Goal: Navigation & Orientation: Find specific page/section

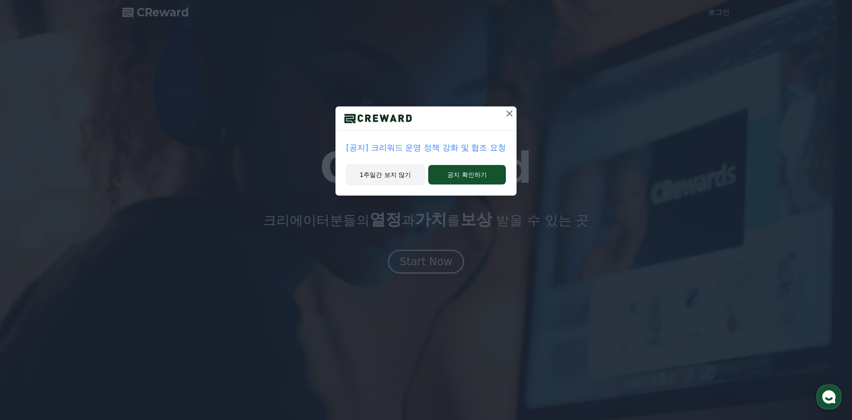
click at [383, 175] on button "1주일간 보지 않기" at bounding box center [385, 175] width 79 height 20
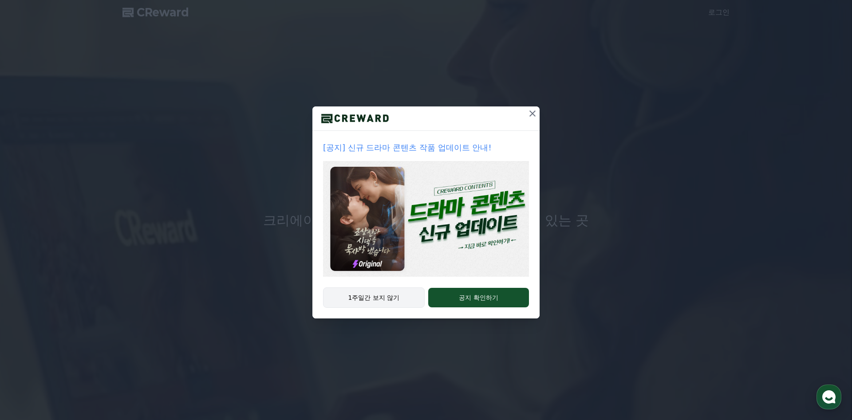
click at [376, 306] on button "1주일간 보지 않기" at bounding box center [374, 298] width 102 height 20
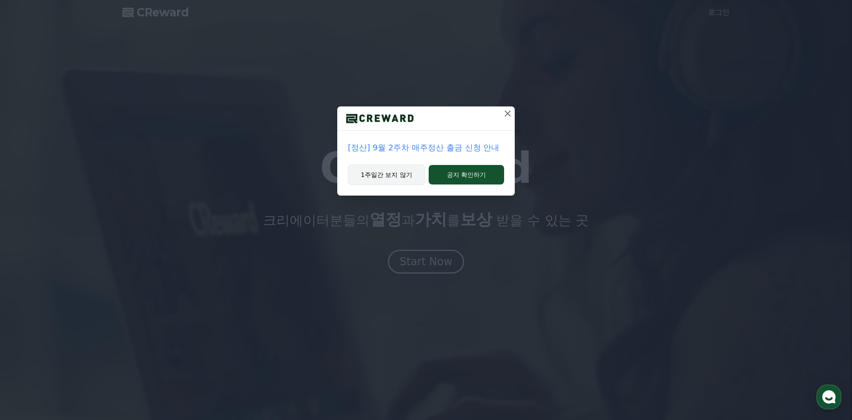
click at [395, 172] on button "1주일간 보지 않기" at bounding box center [386, 175] width 77 height 20
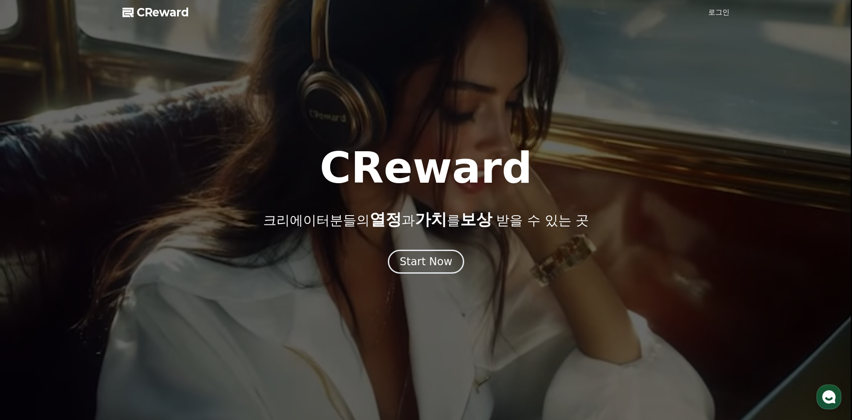
click at [721, 13] on link "로그인" at bounding box center [719, 12] width 21 height 11
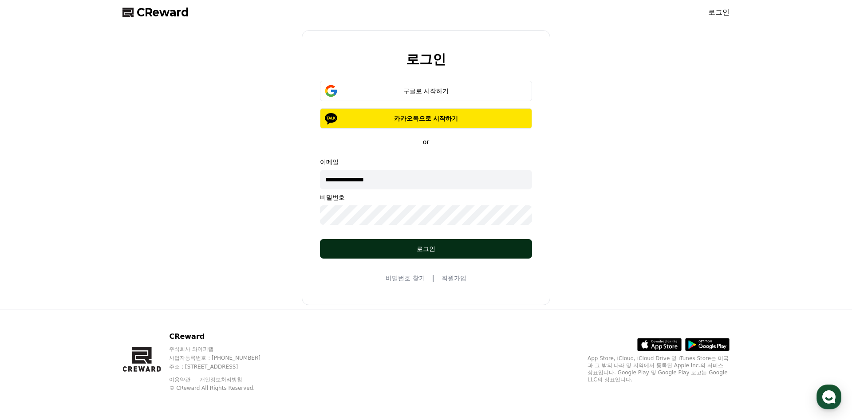
click at [422, 252] on div "로그인" at bounding box center [426, 249] width 177 height 9
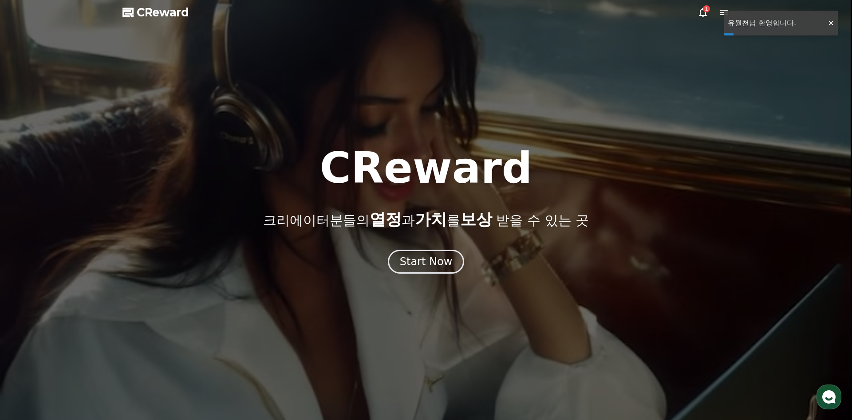
click at [703, 11] on icon at bounding box center [703, 12] width 11 height 11
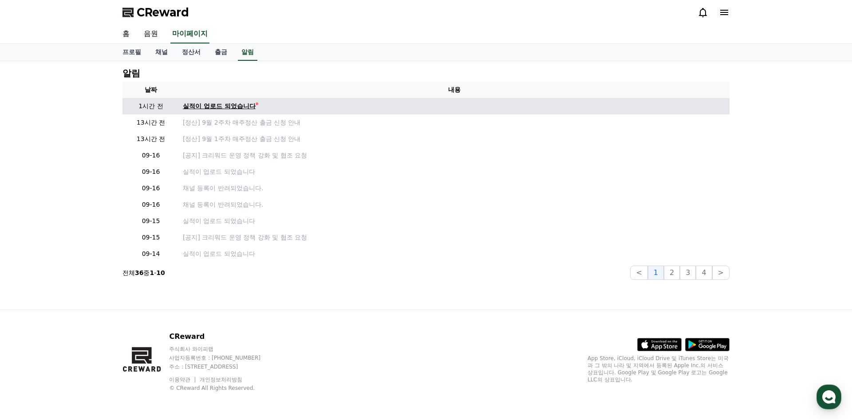
click at [236, 110] on div "실적이 업로드 되었습니다" at bounding box center [219, 106] width 73 height 9
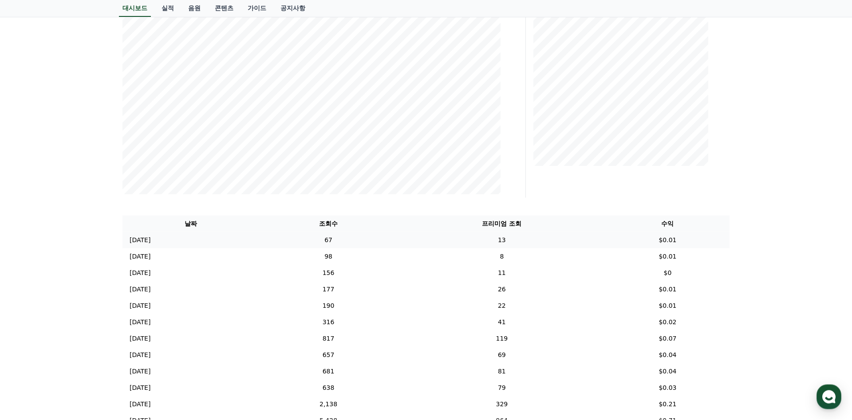
scroll to position [280, 0]
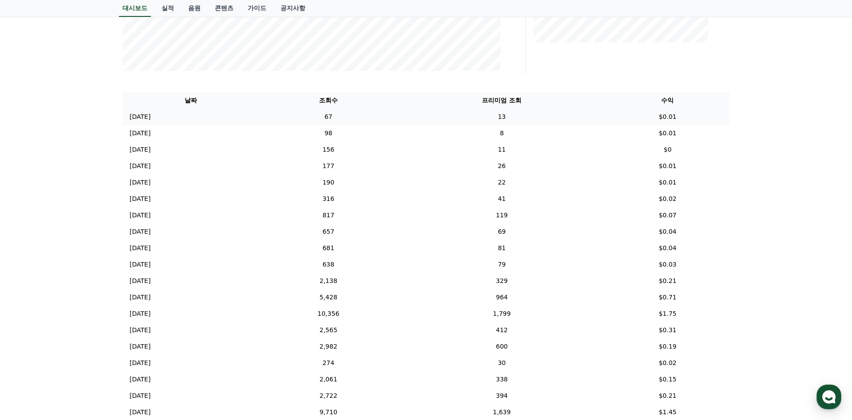
click at [398, 121] on td "67" at bounding box center [328, 117] width 139 height 16
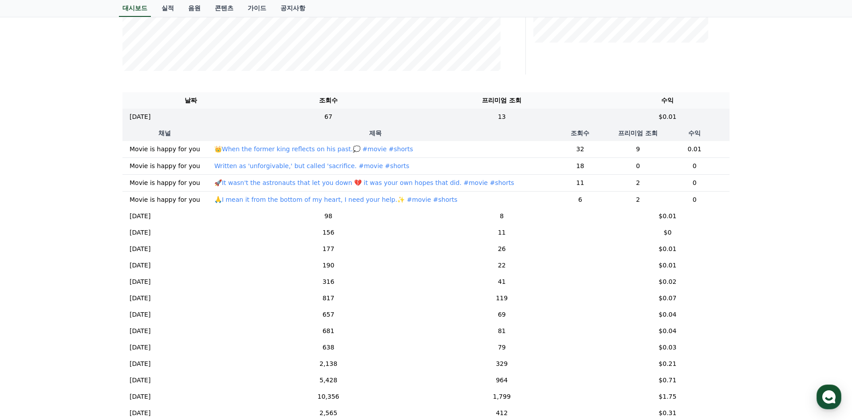
scroll to position [0, 0]
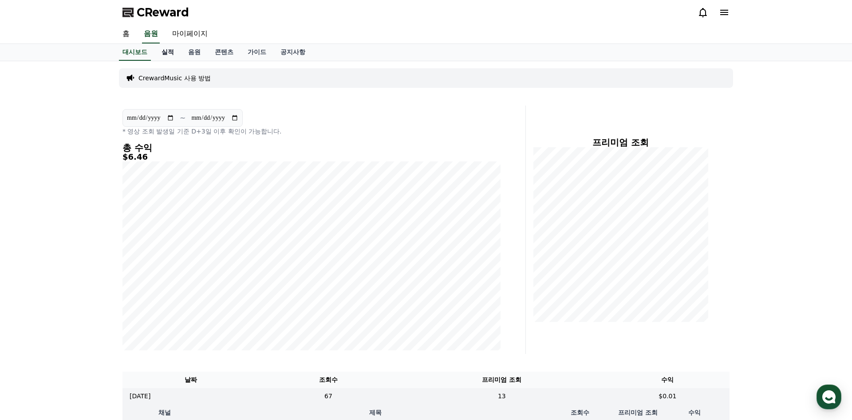
click at [168, 52] on link "실적" at bounding box center [168, 52] width 27 height 17
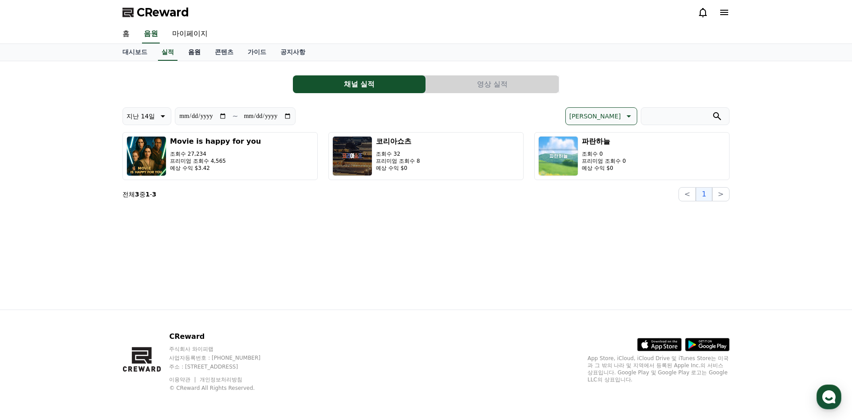
click at [198, 52] on link "음원" at bounding box center [194, 52] width 27 height 17
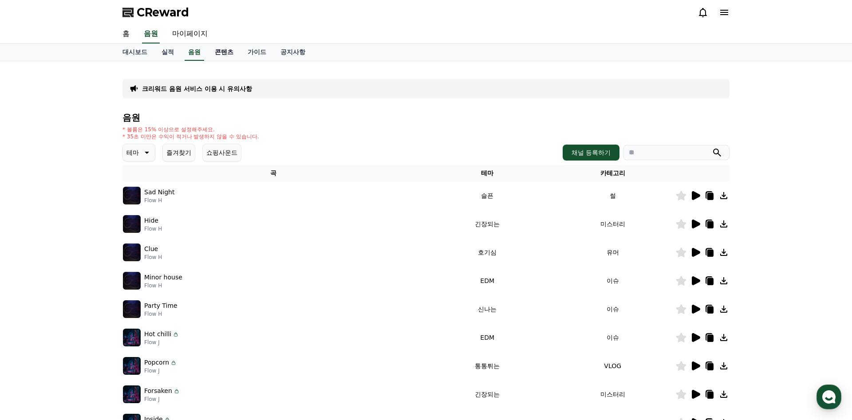
click at [221, 50] on link "콘텐츠" at bounding box center [224, 52] width 33 height 17
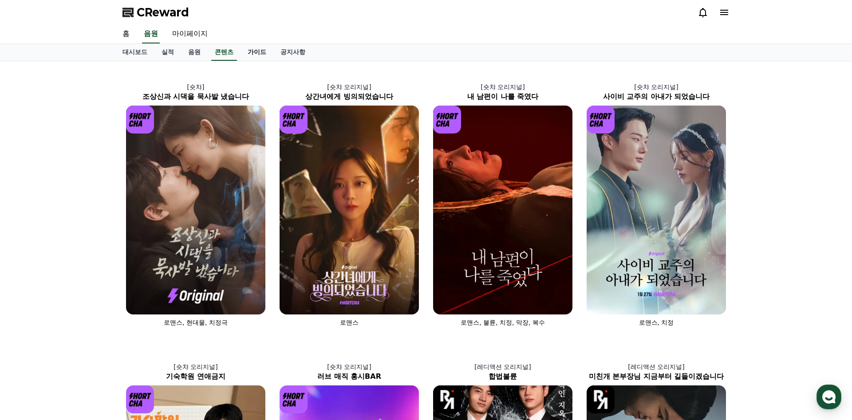
click at [257, 52] on link "가이드" at bounding box center [257, 52] width 33 height 17
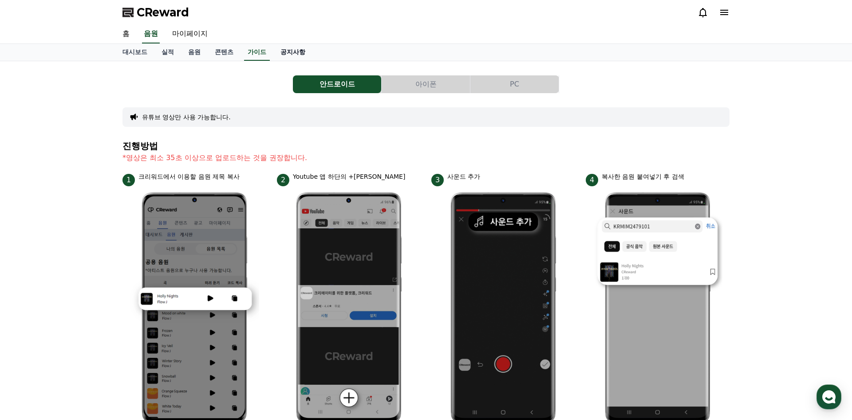
click at [291, 52] on link "공지사항" at bounding box center [292, 52] width 39 height 17
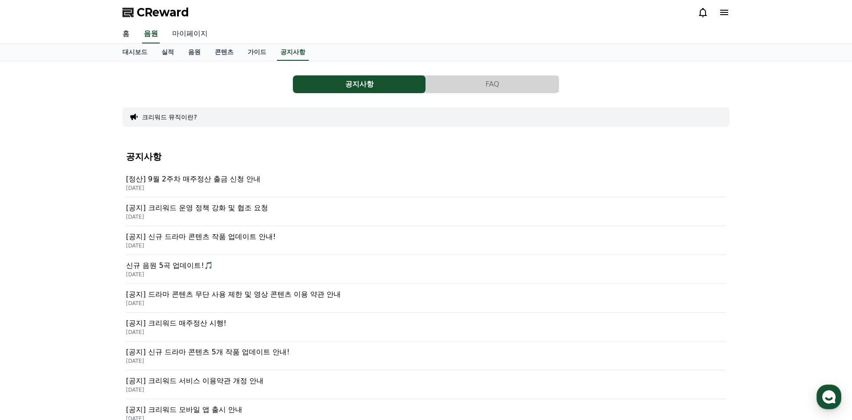
click at [190, 34] on link "마이페이지" at bounding box center [190, 34] width 50 height 19
select select "**********"
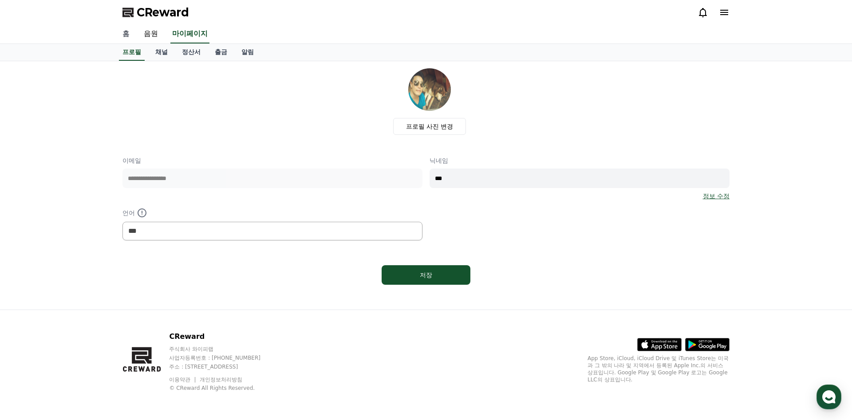
click at [124, 36] on link "홈" at bounding box center [125, 34] width 21 height 19
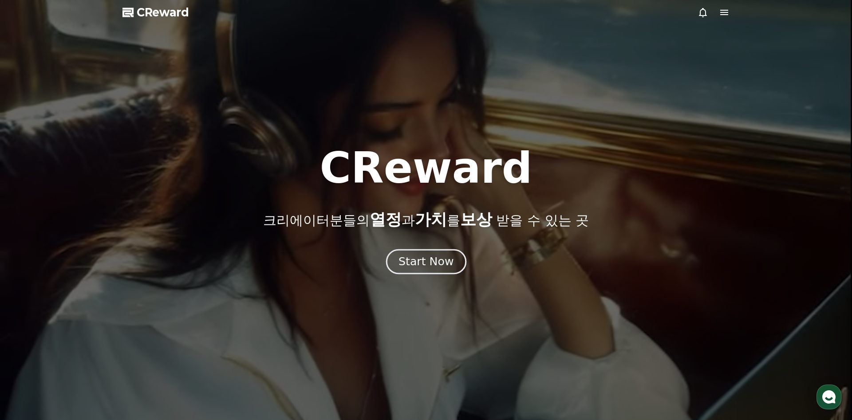
click at [416, 251] on button "Start Now" at bounding box center [426, 261] width 80 height 25
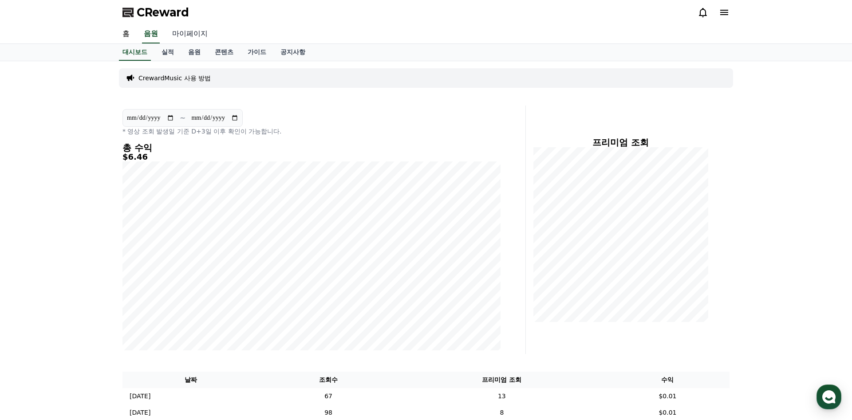
click at [190, 32] on link "마이페이지" at bounding box center [190, 34] width 50 height 19
select select "**********"
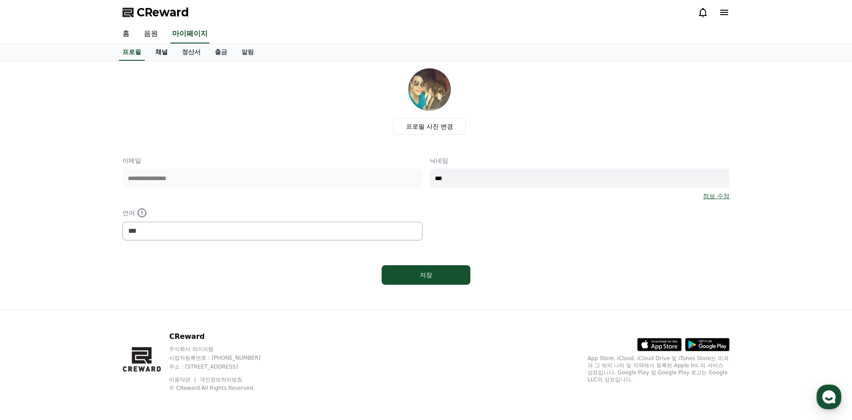
click at [159, 51] on link "채널" at bounding box center [161, 52] width 27 height 17
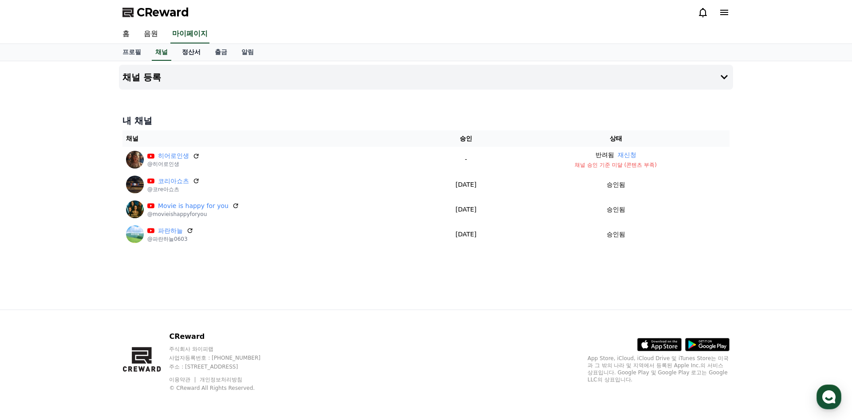
click at [186, 51] on link "정산서" at bounding box center [191, 52] width 33 height 17
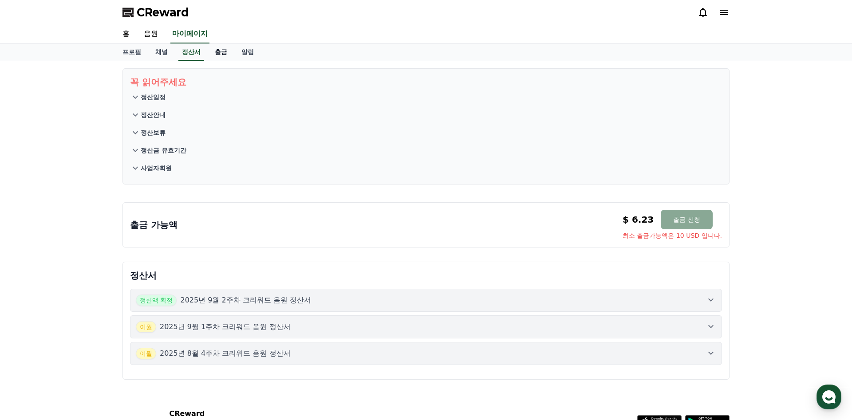
click at [228, 52] on link "출금" at bounding box center [221, 52] width 27 height 17
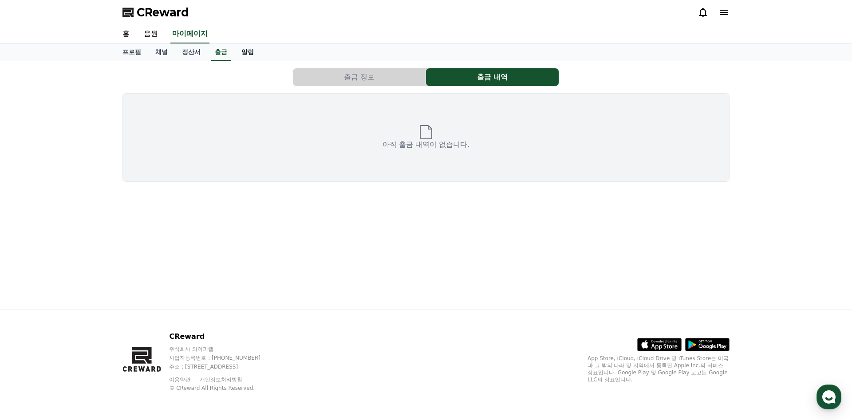
click at [249, 53] on link "알림" at bounding box center [247, 52] width 27 height 17
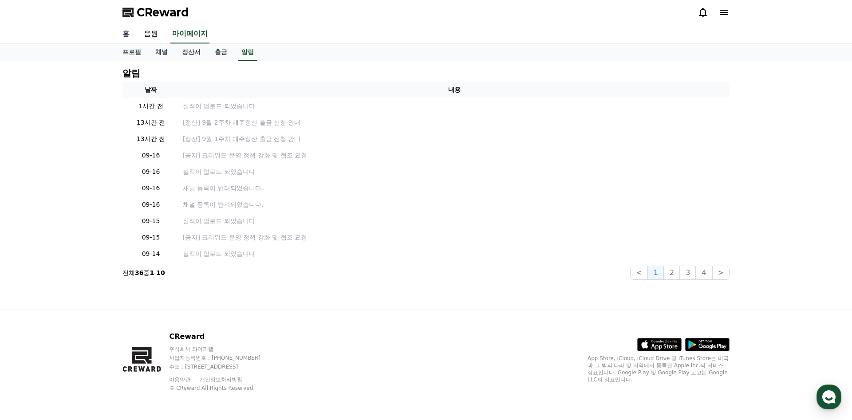
click at [127, 35] on link "홈" at bounding box center [125, 34] width 21 height 19
